Goal: Task Accomplishment & Management: Manage account settings

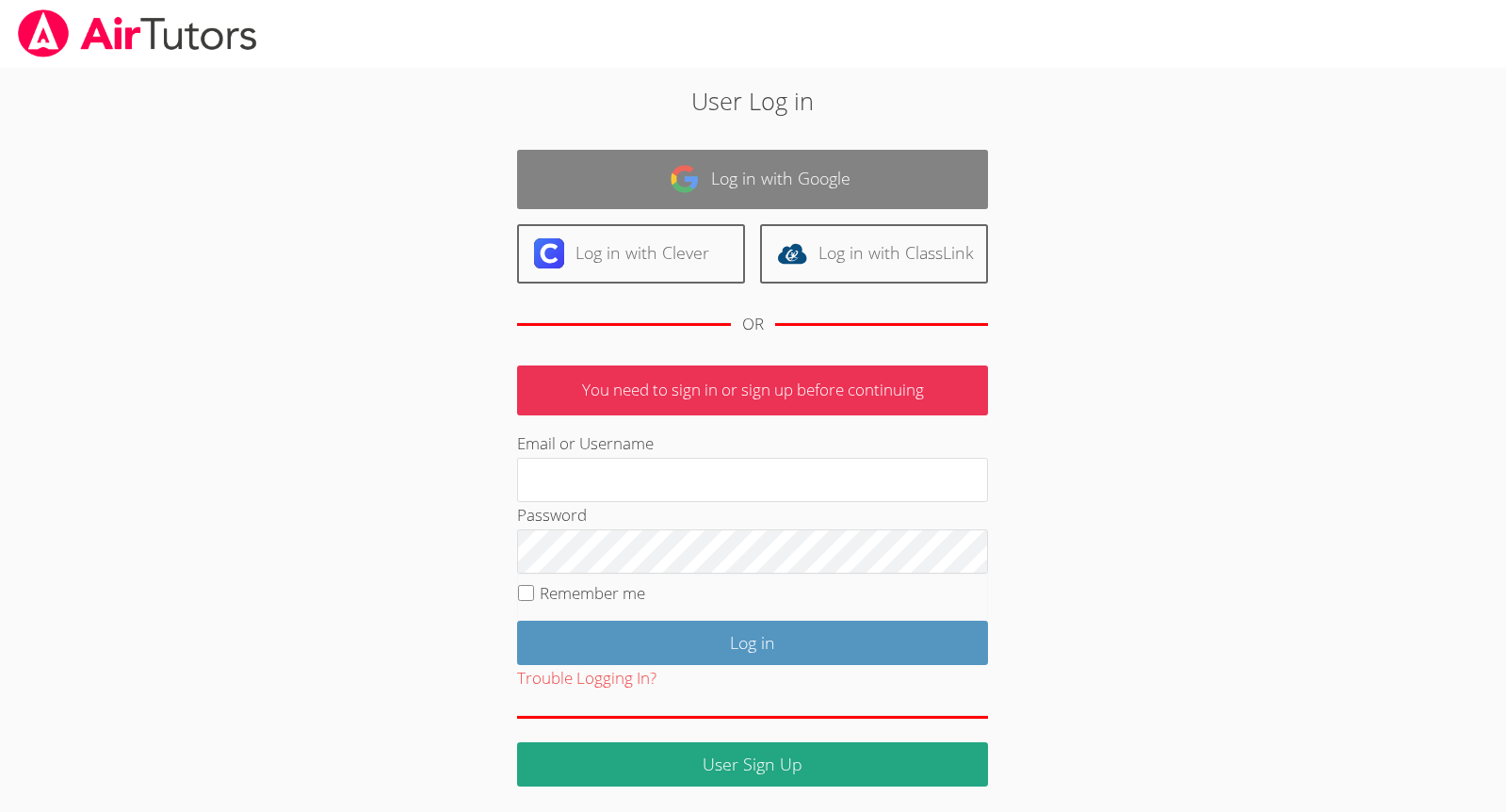
click at [759, 166] on link "Log in with Google" at bounding box center [753, 179] width 471 height 59
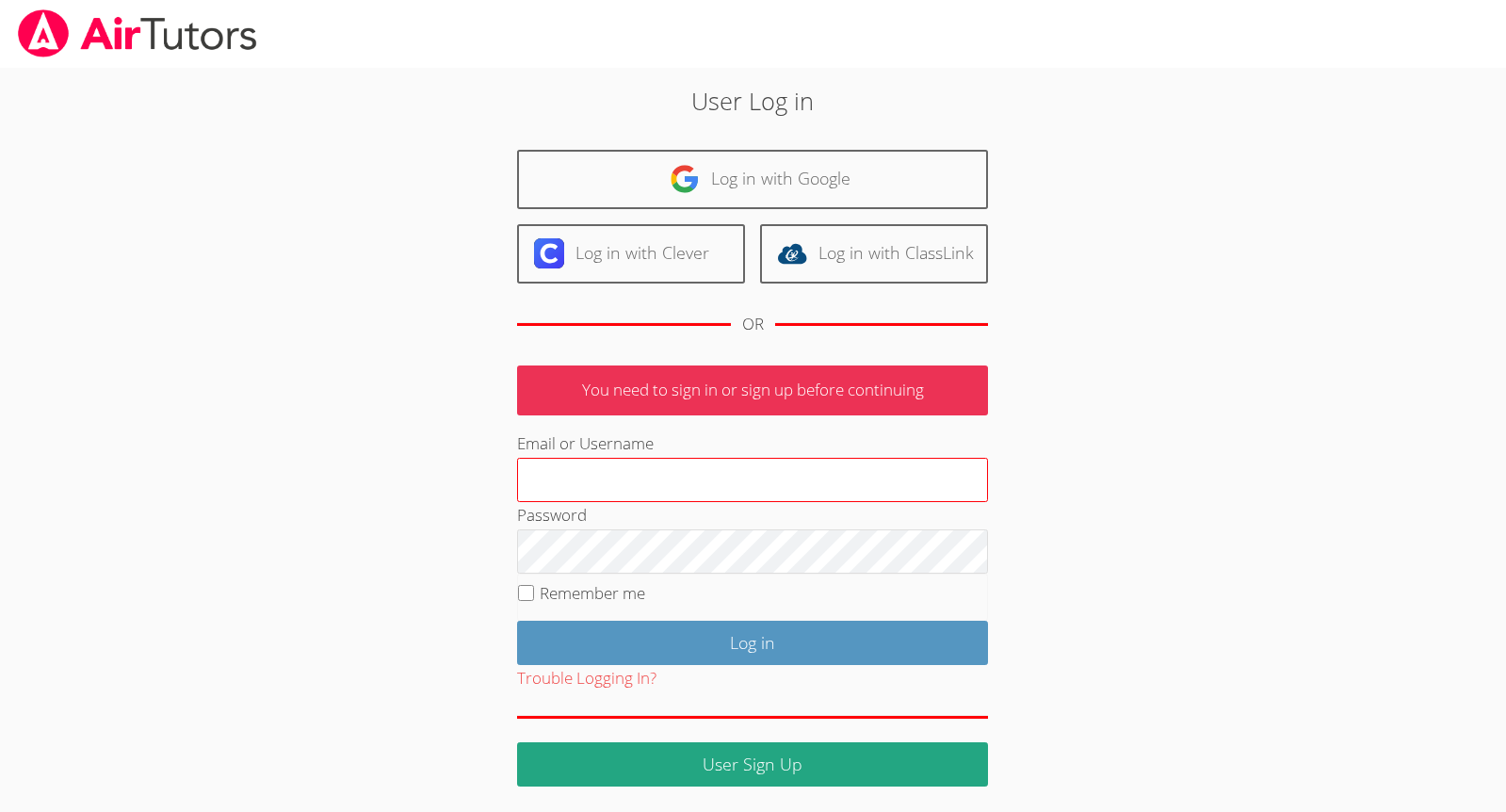
click at [714, 484] on input "Email or Username" at bounding box center [753, 479] width 471 height 45
type input "[EMAIL_ADDRESS][DOMAIN_NAME]"
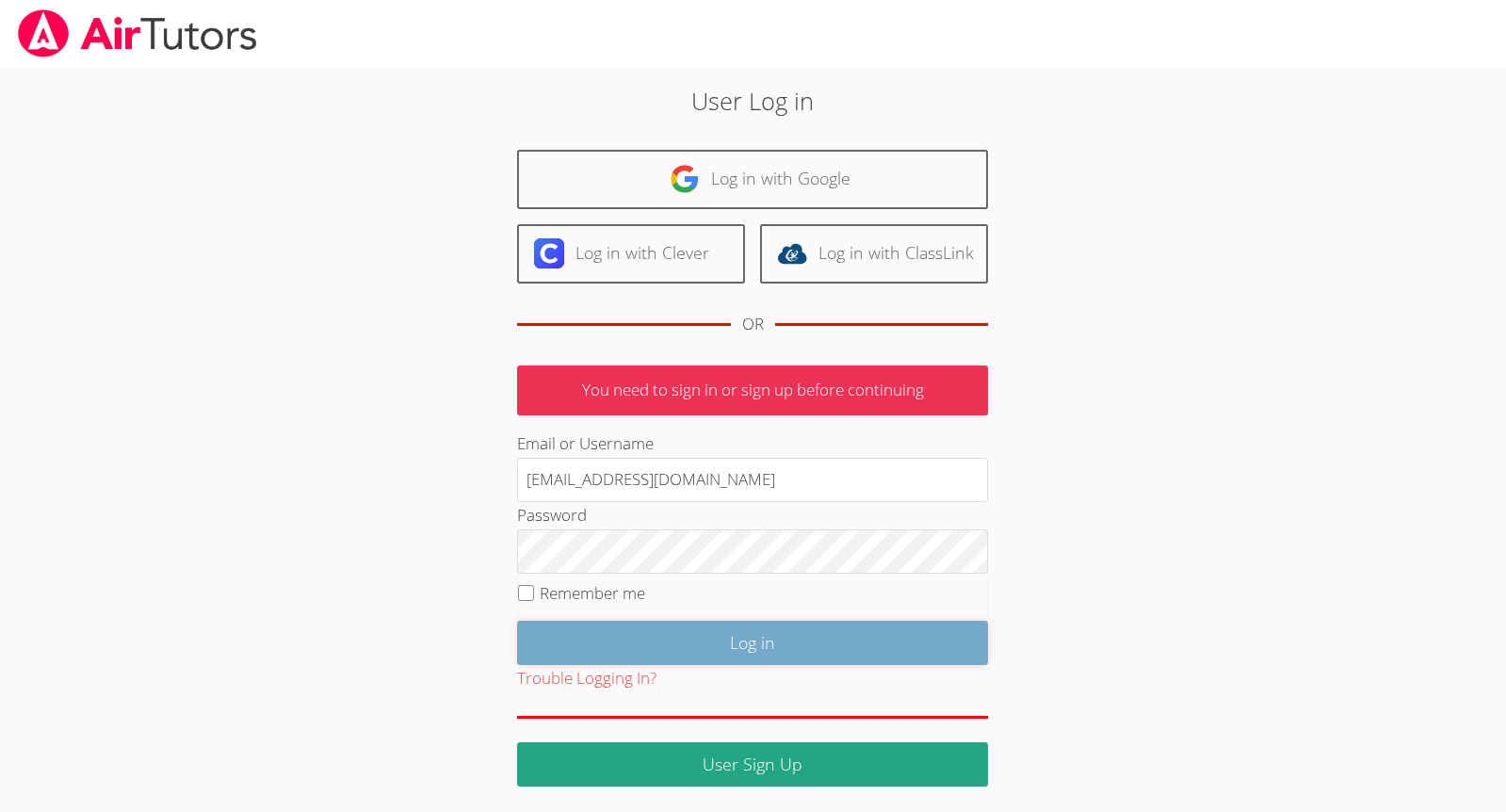
click at [633, 636] on input "Log in" at bounding box center [753, 643] width 471 height 44
click at [690, 642] on input "Log in" at bounding box center [753, 643] width 471 height 44
